Goal: Task Accomplishment & Management: Manage account settings

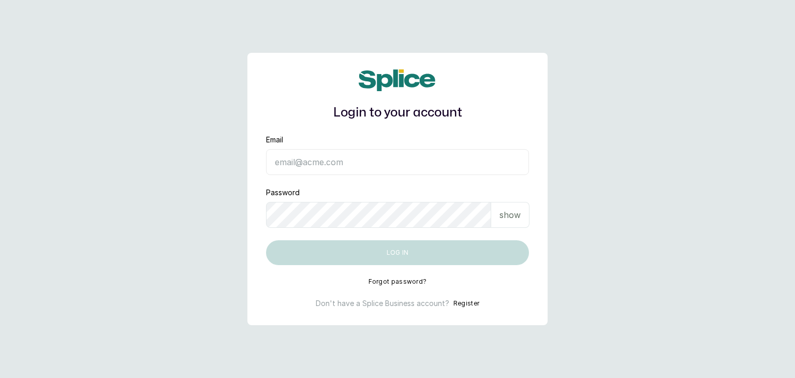
click at [323, 163] on input "Email" at bounding box center [397, 162] width 263 height 26
type input "operations@ajskylar.com"
click at [387, 280] on button "Forgot password?" at bounding box center [398, 282] width 59 height 8
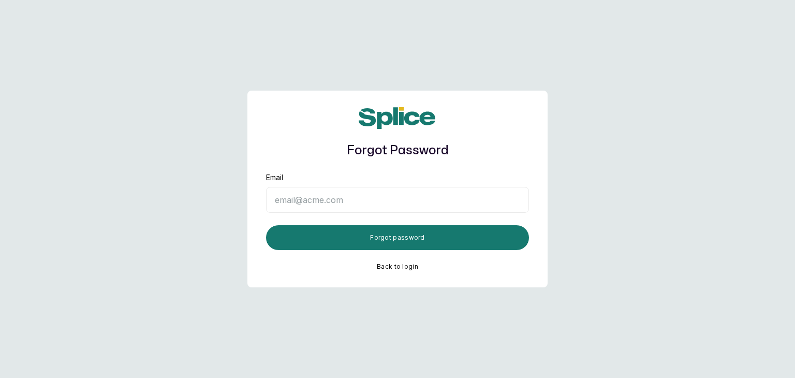
click at [284, 194] on input "Email" at bounding box center [397, 200] width 263 height 26
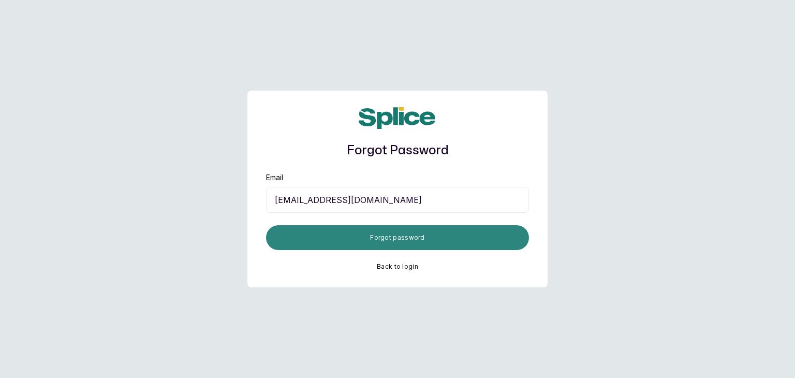
type input "operations@ajskylar.com"
click at [308, 240] on button "Forgot password" at bounding box center [397, 237] width 263 height 25
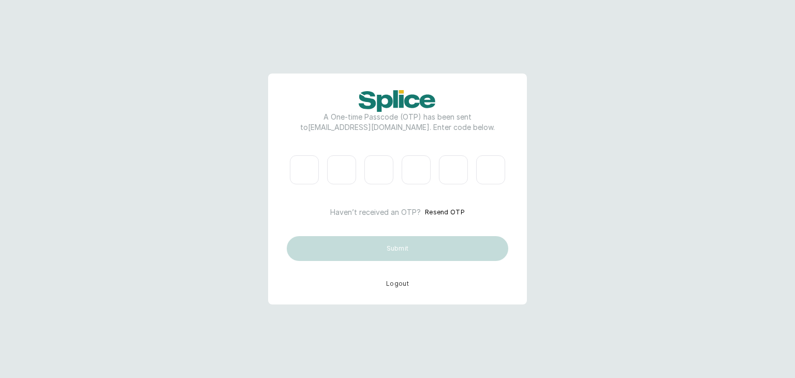
click at [303, 166] on input "Please enter verification code. Digit 1" at bounding box center [304, 169] width 29 height 29
paste input "1"
type input "5"
type input "9"
type input "4"
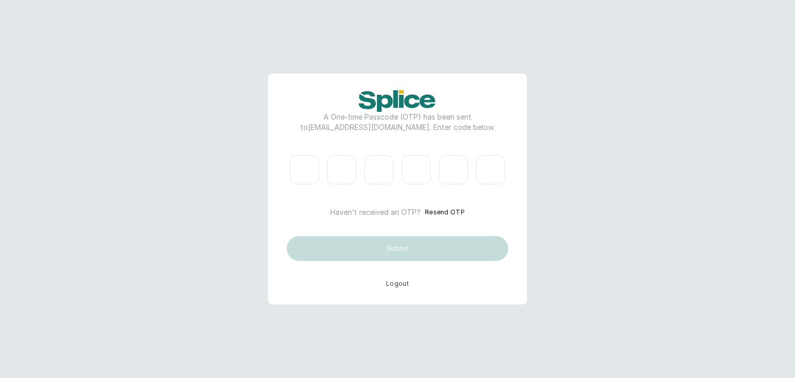
type input "2"
type input "4"
type input "1"
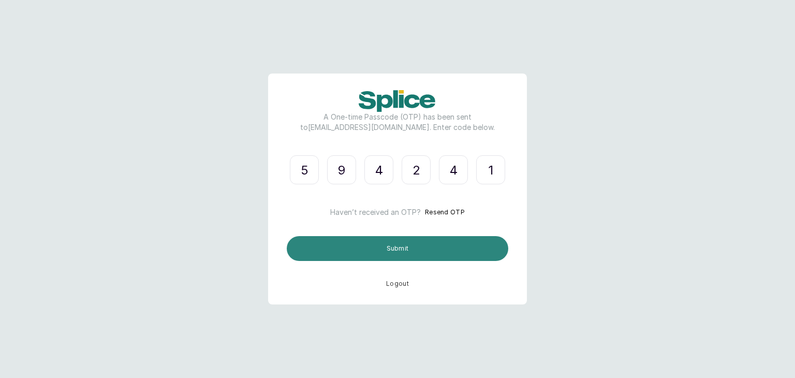
click at [335, 243] on button "Submit" at bounding box center [398, 248] width 222 height 25
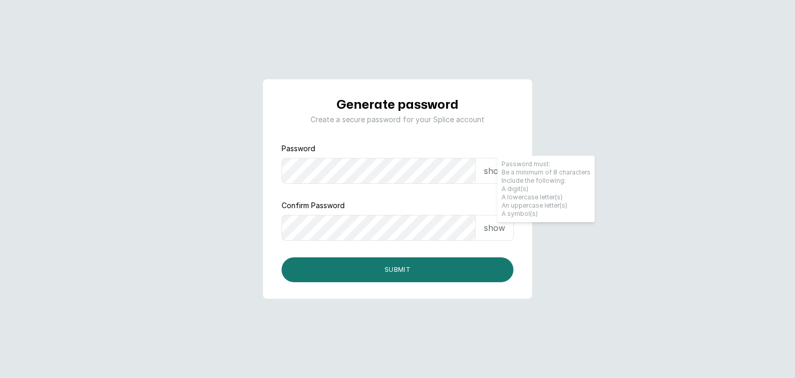
click at [163, 276] on main "Generate password Create a secure password for your Splice account Password sho…" at bounding box center [397, 189] width 795 height 378
click at [282, 257] on button "Submit" at bounding box center [398, 269] width 232 height 25
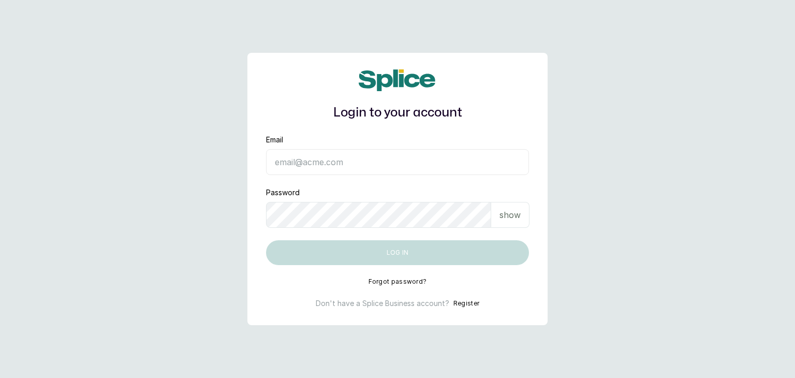
click at [366, 174] on input "Email" at bounding box center [397, 162] width 263 height 26
type input "operations@ajskylar.com"
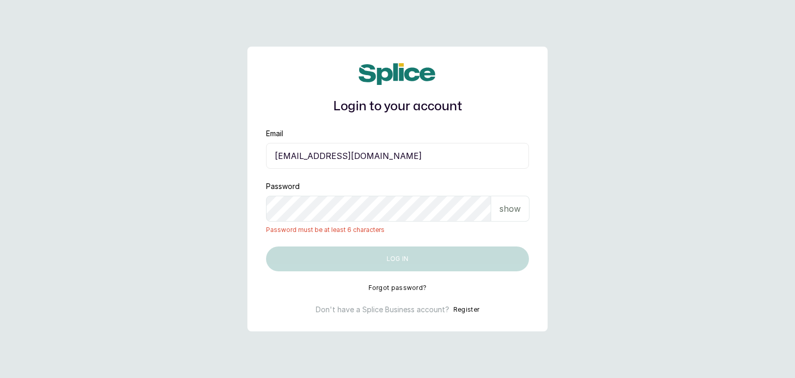
click at [514, 210] on p "show" at bounding box center [510, 208] width 21 height 12
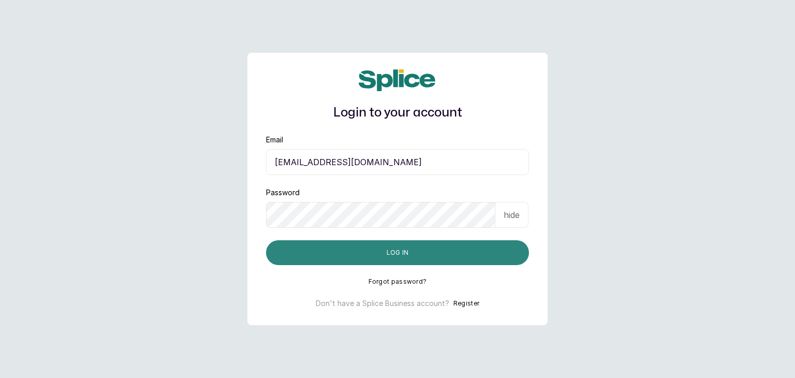
click at [292, 260] on button "Log in" at bounding box center [397, 252] width 263 height 25
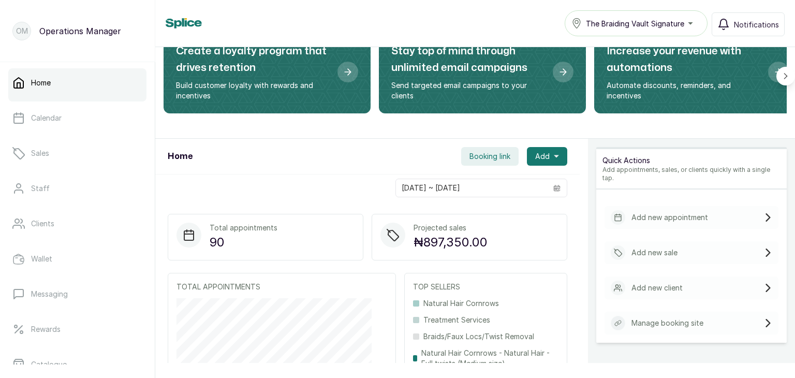
scroll to position [84, 0]
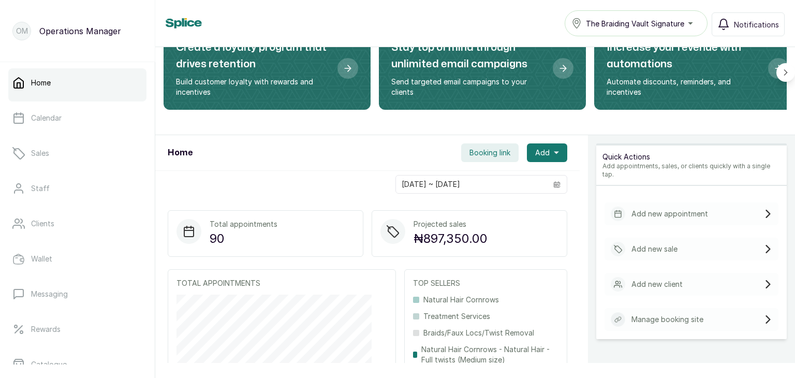
click at [52, 93] on link "Home" at bounding box center [77, 82] width 138 height 29
click at [56, 125] on link "Calendar" at bounding box center [77, 118] width 138 height 29
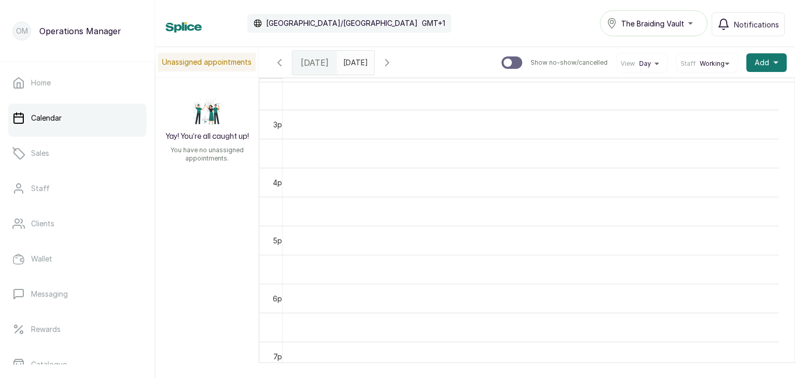
scroll to position [995, 0]
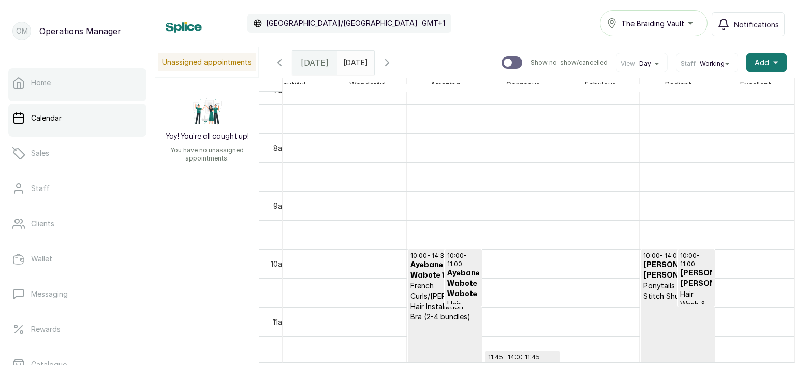
click at [107, 86] on link "Home" at bounding box center [77, 82] width 138 height 29
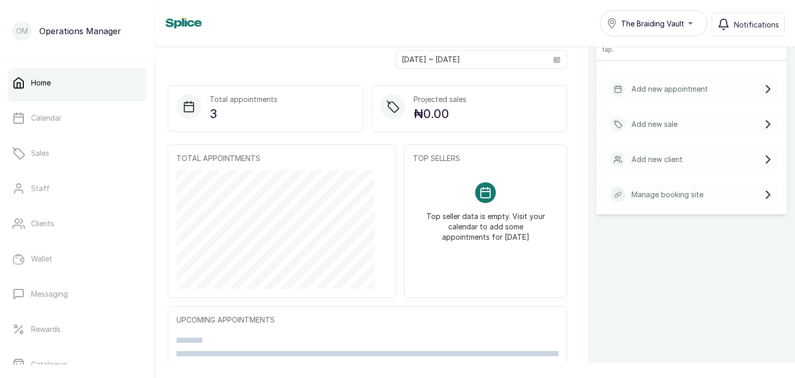
scroll to position [237, 0]
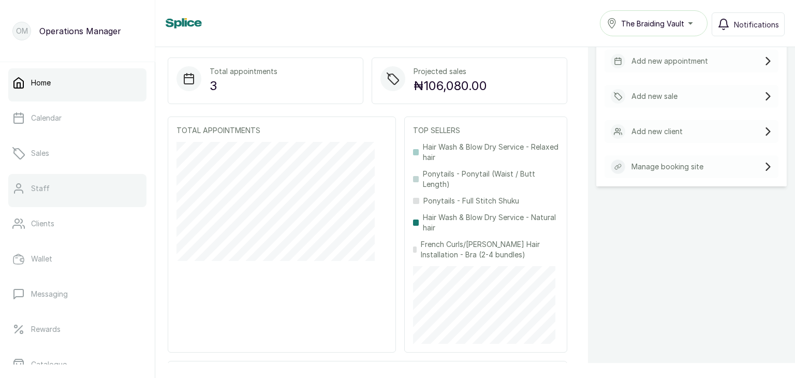
click at [72, 180] on link "Staff" at bounding box center [77, 188] width 138 height 29
